Goal: Task Accomplishment & Management: Manage account settings

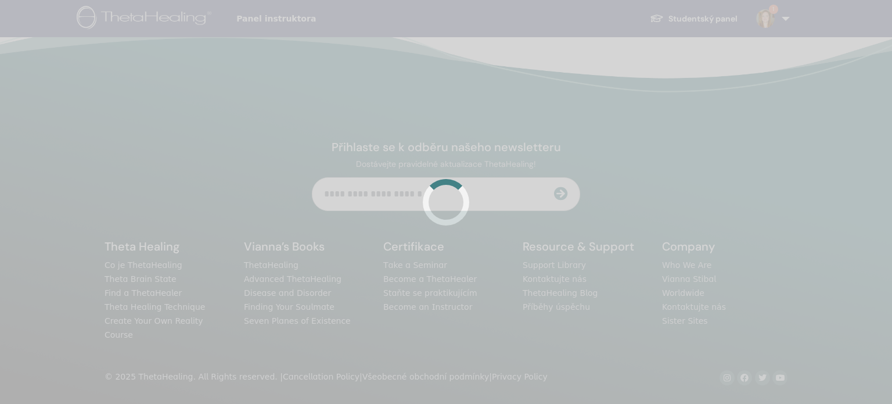
drag, startPoint x: 0, startPoint y: 0, endPoint x: 620, endPoint y: 16, distance: 620.5
click at [620, 16] on div at bounding box center [446, 202] width 892 height 404
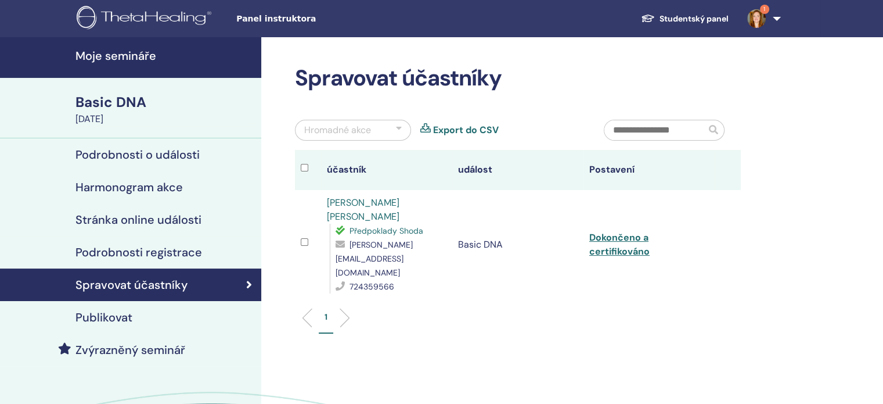
click at [123, 59] on h4 "Moje semináře" at bounding box center [164, 56] width 179 height 14
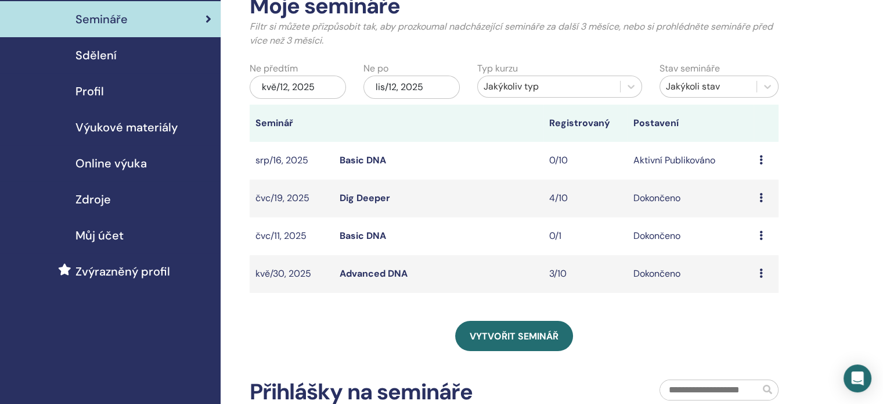
scroll to position [73, 0]
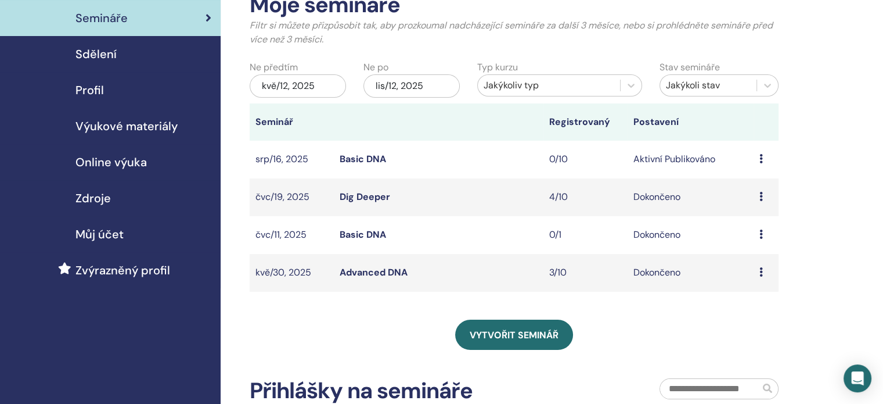
click at [380, 160] on link "Basic DNA" at bounding box center [363, 159] width 46 height 12
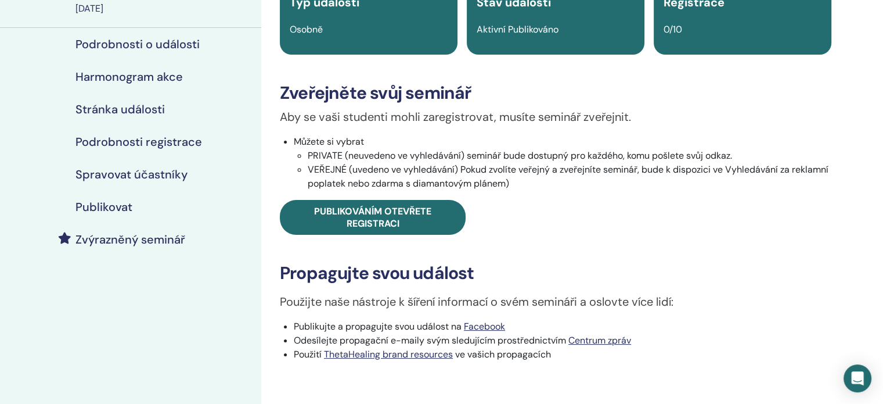
scroll to position [111, 0]
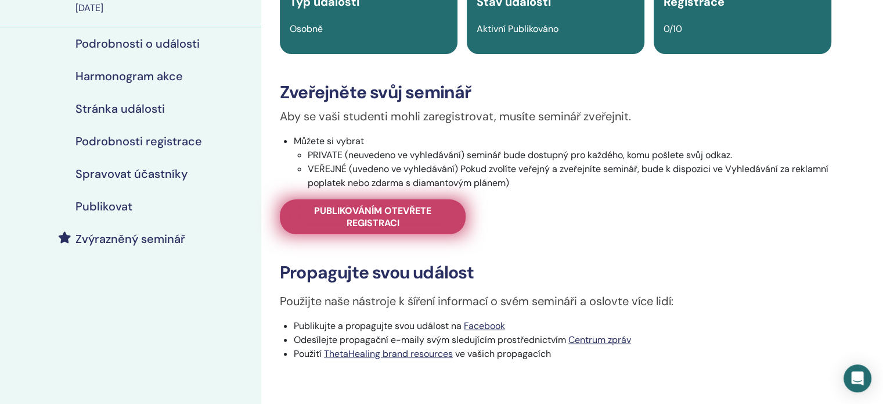
click at [379, 203] on link "Publikováním otevřete registraci" at bounding box center [373, 216] width 186 height 35
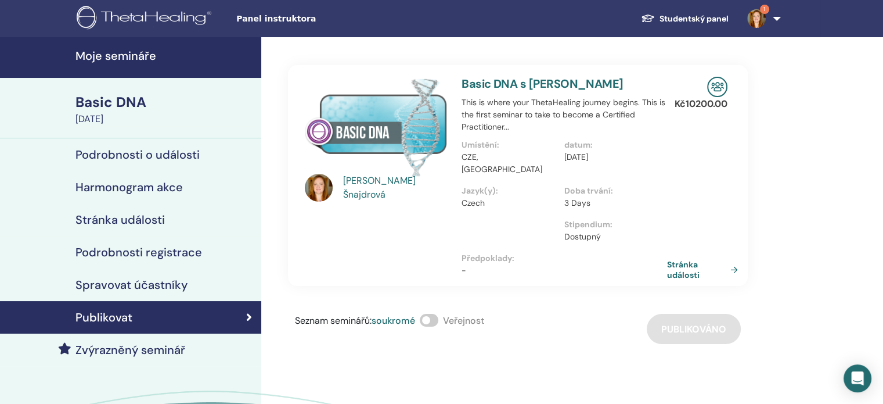
click at [499, 76] on link "Basic DNA s Martina Šnajdrová" at bounding box center [543, 83] width 162 height 15
click at [401, 116] on img at bounding box center [376, 127] width 143 height 100
click at [438, 314] on span at bounding box center [429, 320] width 19 height 13
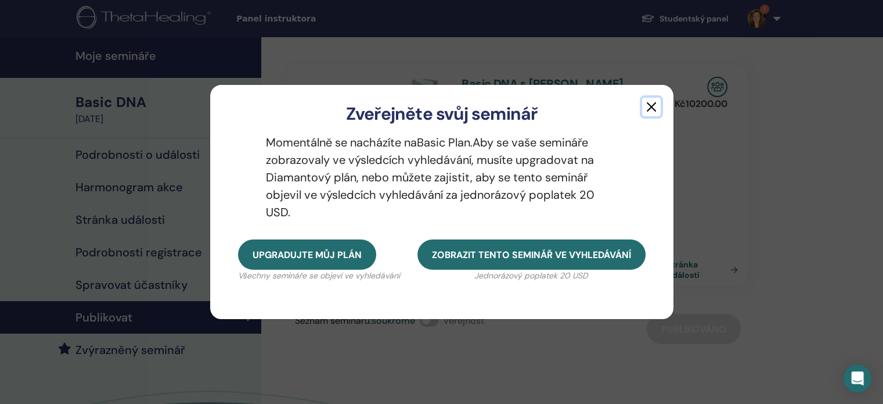
click at [646, 110] on button "button" at bounding box center [651, 107] width 19 height 19
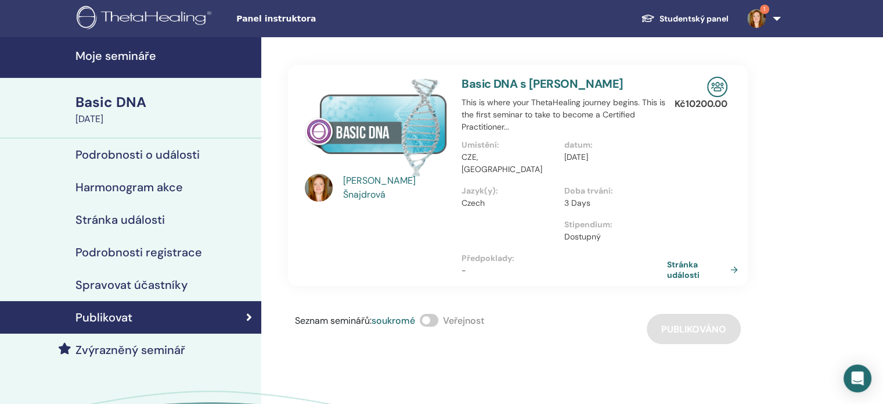
click at [551, 87] on link "Basic DNA s Martina Šnajdrová" at bounding box center [543, 83] width 162 height 15
click at [689, 259] on link "Stránka události" at bounding box center [706, 269] width 75 height 21
